Goal: Book appointment/travel/reservation

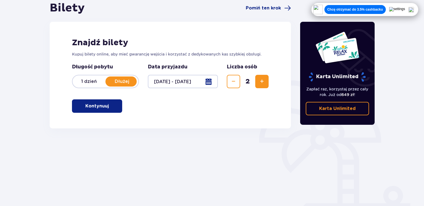
scroll to position [78, 0]
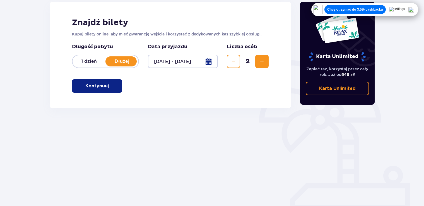
click at [90, 82] on button "Kontynuuj" at bounding box center [97, 85] width 50 height 13
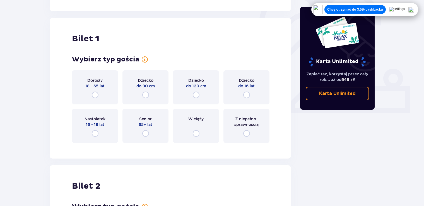
scroll to position [186, 0]
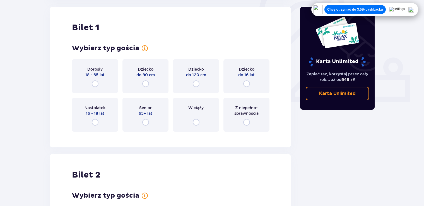
click at [97, 83] on input "radio" at bounding box center [95, 83] width 7 height 7
radio input "true"
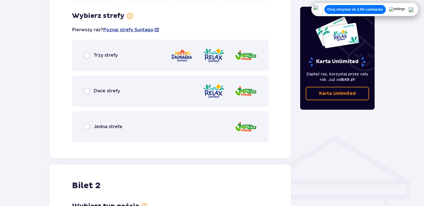
scroll to position [323, 0]
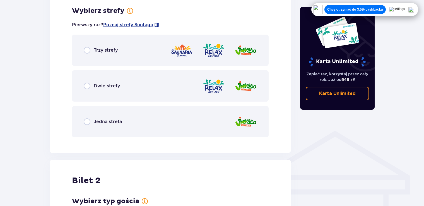
click at [116, 92] on div "Dwie strefy" at bounding box center [170, 85] width 197 height 31
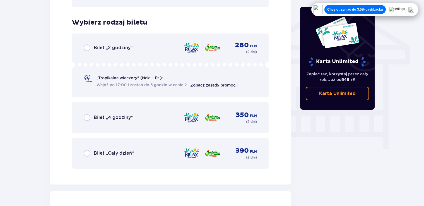
scroll to position [464, 0]
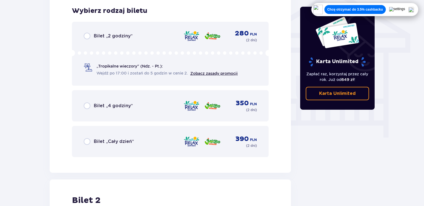
click at [147, 139] on div "Bilet „Cały dzień” 390 PLN ( 2 dni )" at bounding box center [170, 141] width 173 height 13
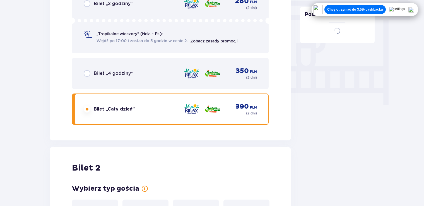
scroll to position [637, 0]
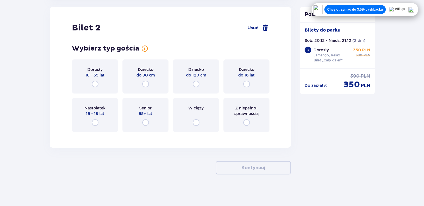
click at [102, 80] on div "Dorosły 18 - 65 lat" at bounding box center [95, 76] width 46 height 34
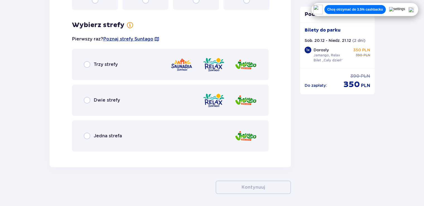
scroll to position [773, 0]
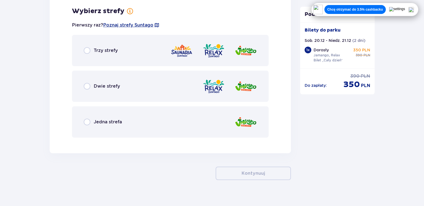
click at [117, 121] on span "Jedna strefa" at bounding box center [108, 122] width 28 height 6
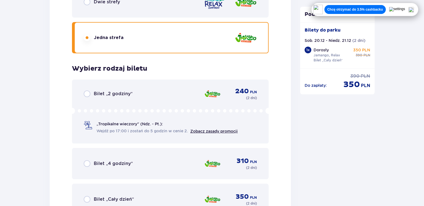
scroll to position [848, 0]
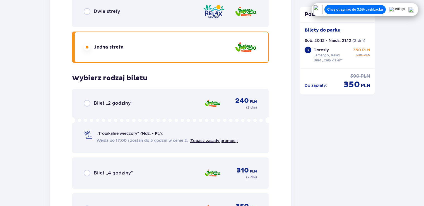
click at [118, 16] on div "Dwie strefy" at bounding box center [170, 11] width 197 height 31
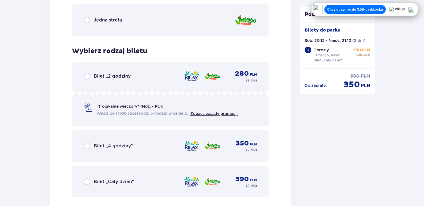
scroll to position [893, 0]
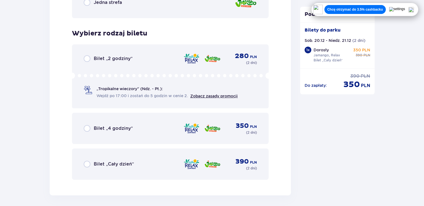
click at [150, 149] on div "Bilet „Cały dzień” 390 PLN ( 2 dni )" at bounding box center [170, 163] width 197 height 31
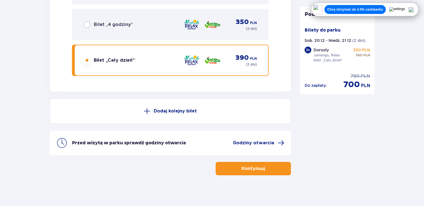
scroll to position [998, 0]
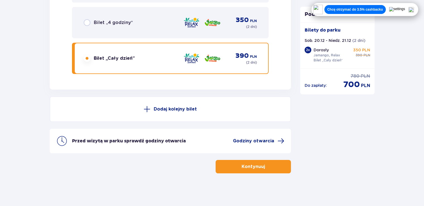
click at [242, 172] on button "Kontynuuj" at bounding box center [253, 166] width 75 height 13
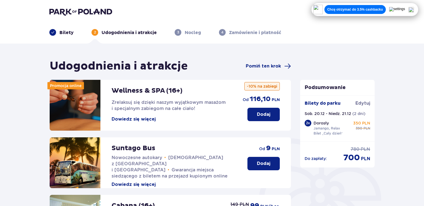
click at [264, 164] on p "Dodaj" at bounding box center [263, 163] width 13 height 6
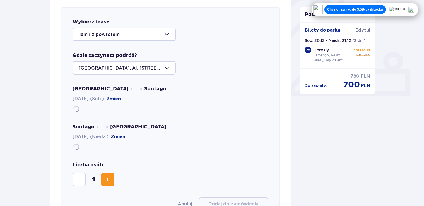
scroll to position [193, 0]
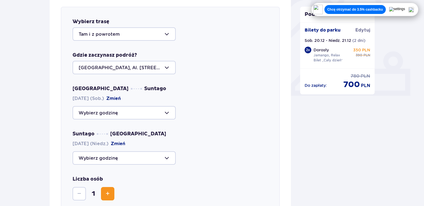
click at [132, 68] on div at bounding box center [124, 67] width 103 height 13
click at [212, 76] on div "Wybierz trasę Tam i z powrotem Gdzie zaczynasz podróż? [GEOGRAPHIC_DATA], Al. […" at bounding box center [170, 122] width 219 height 230
click at [139, 117] on div at bounding box center [124, 112] width 103 height 13
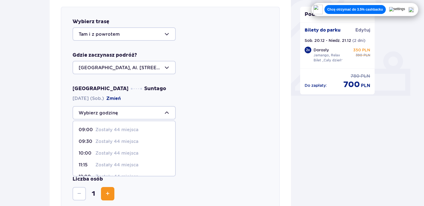
click at [117, 130] on p "Zostały 44 miejsca" at bounding box center [116, 130] width 43 height 6
type input "09:00"
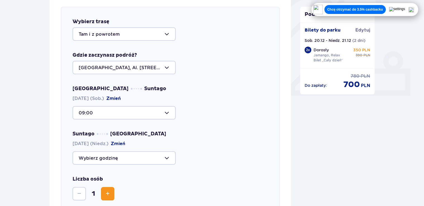
click at [113, 156] on div at bounding box center [124, 157] width 103 height 13
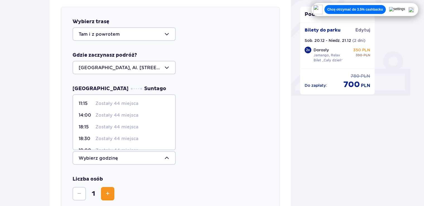
click at [152, 139] on div "18:30 Zostały 44 miejsca" at bounding box center [124, 139] width 91 height 6
type input "18:30"
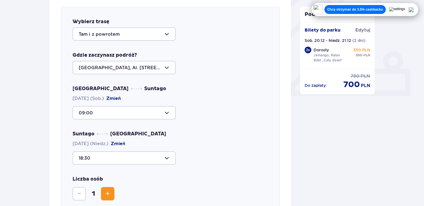
click at [105, 189] on button "Zwiększ" at bounding box center [107, 193] width 13 height 13
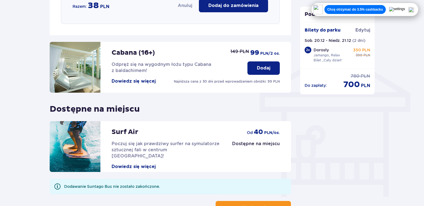
scroll to position [416, 0]
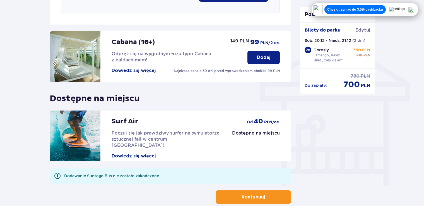
click at [417, 13] on div "Chcę otrzymać do 3.5% cashbacku" at bounding box center [364, 9] width 103 height 9
click at [412, 9] on img at bounding box center [412, 10] width 6 height 6
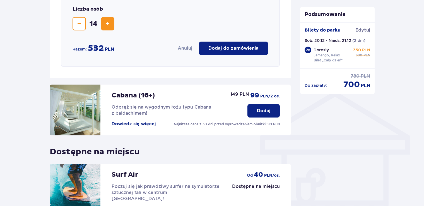
scroll to position [357, 0]
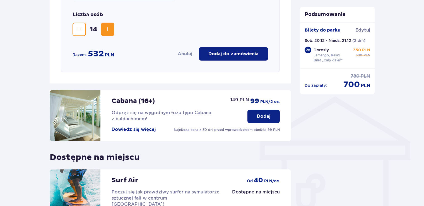
click at [258, 52] on p "Dodaj do zamówienia" at bounding box center [233, 54] width 50 height 6
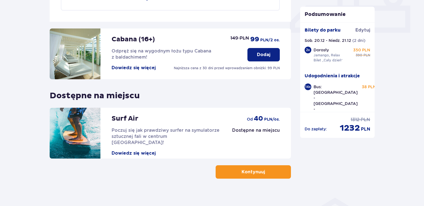
scroll to position [261, 0]
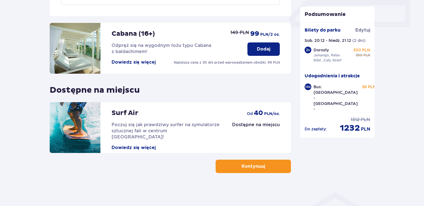
click at [244, 169] on button "Kontynuuj" at bounding box center [253, 166] width 75 height 13
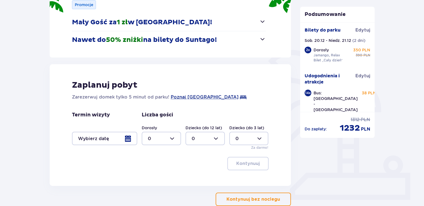
scroll to position [89, 0]
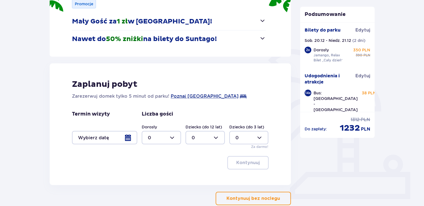
click at [263, 38] on span "button" at bounding box center [262, 38] width 7 height 7
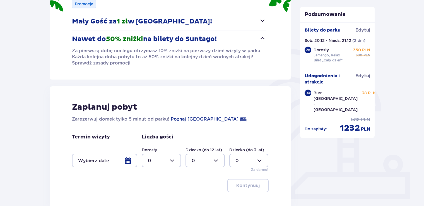
click at [263, 38] on span "button" at bounding box center [262, 38] width 7 height 7
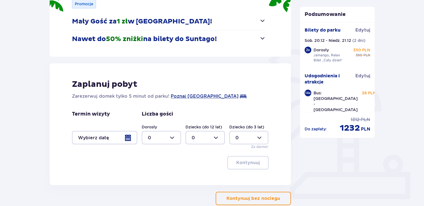
click at [263, 38] on span "button" at bounding box center [262, 38] width 7 height 7
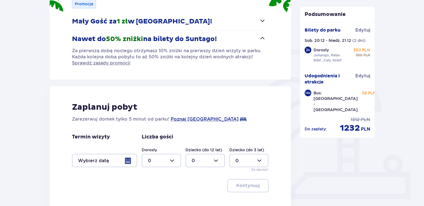
click at [263, 38] on span "button" at bounding box center [262, 38] width 7 height 7
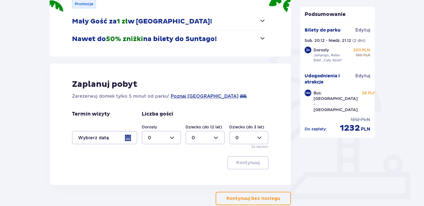
click at [91, 137] on div at bounding box center [104, 137] width 65 height 13
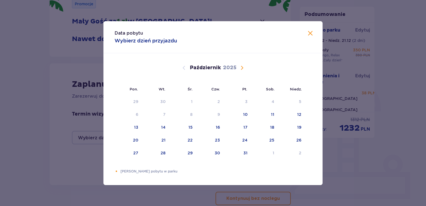
click at [245, 69] on span "Następny miesiąc" at bounding box center [242, 67] width 7 height 7
click at [272, 124] on div "20" at bounding box center [271, 127] width 5 height 6
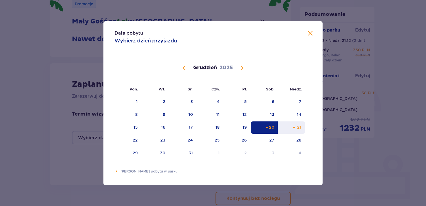
click at [297, 126] on div "21" at bounding box center [292, 127] width 27 height 12
type input "[DATE] - [DATE]"
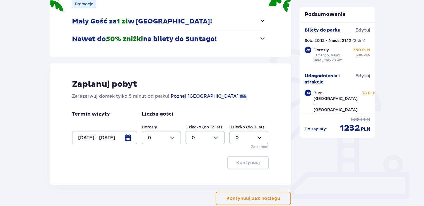
click at [160, 137] on div at bounding box center [161, 137] width 39 height 13
click at [159, 177] on div "2" at bounding box center [161, 178] width 27 height 6
type input "2"
click at [247, 163] on p "Kontynuuj" at bounding box center [247, 163] width 23 height 6
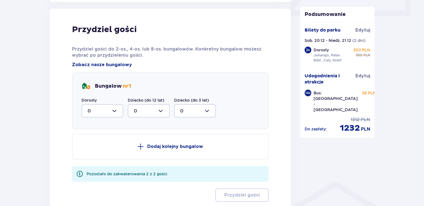
scroll to position [274, 0]
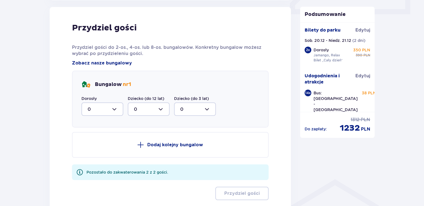
click at [110, 116] on div "Bungalow nr 1 Dorosły 0 Dziecko (do 12 lat) 0 Dziecko (do 3 lat) 0" at bounding box center [170, 99] width 197 height 57
click at [108, 113] on div at bounding box center [102, 108] width 42 height 13
click at [96, 151] on div "2" at bounding box center [103, 150] width 30 height 6
type input "2"
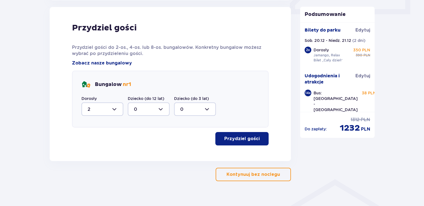
click at [235, 140] on p "Przydziel gości" at bounding box center [241, 139] width 35 height 6
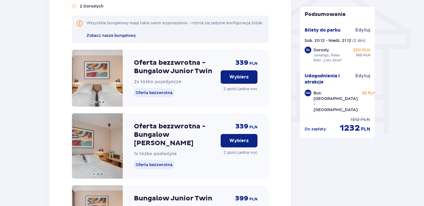
scroll to position [479, 0]
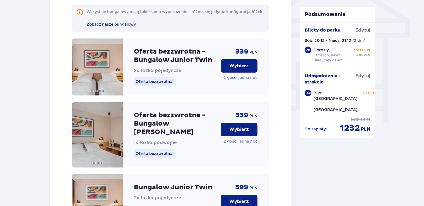
click at [241, 130] on button "Wybierz" at bounding box center [239, 129] width 37 height 13
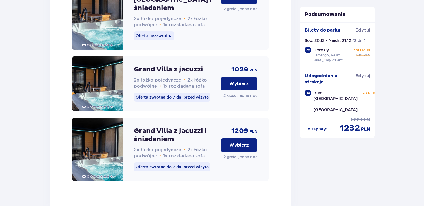
scroll to position [1745, 0]
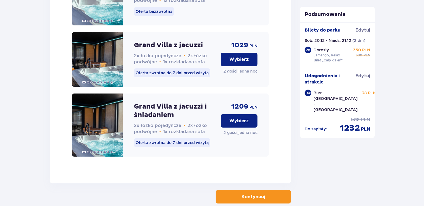
click at [244, 190] on button "Kontynuuj" at bounding box center [253, 196] width 75 height 13
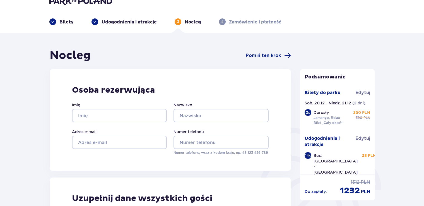
scroll to position [11, 0]
